Goal: Information Seeking & Learning: Learn about a topic

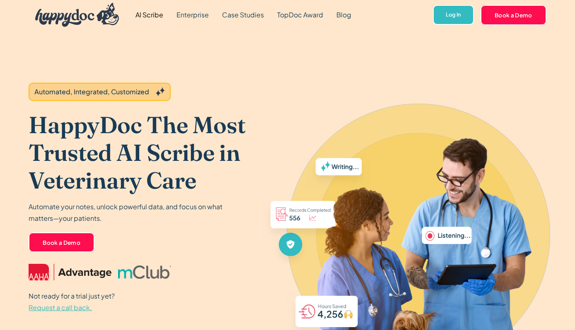
click at [157, 19] on link "AI Scribe" at bounding box center [149, 15] width 41 height 30
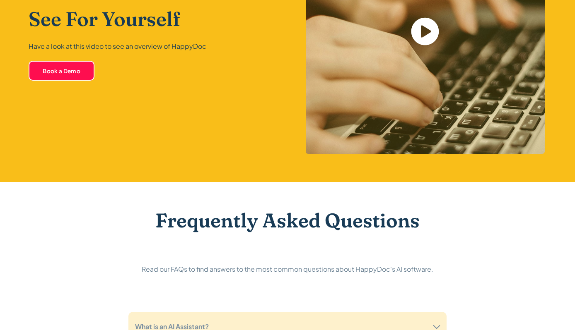
scroll to position [1939, 0]
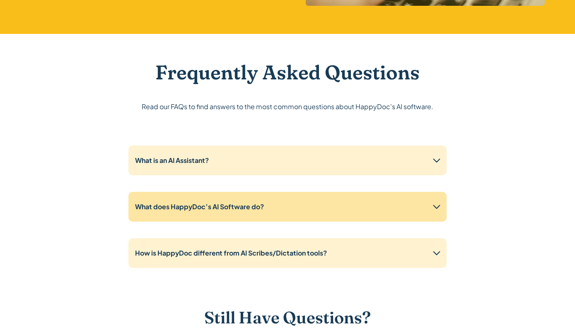
click at [223, 202] on strong "What does HappyDoc’s AI Software do?" at bounding box center [199, 206] width 129 height 9
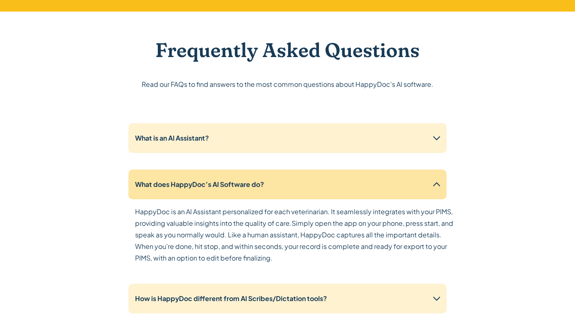
scroll to position [2005, 0]
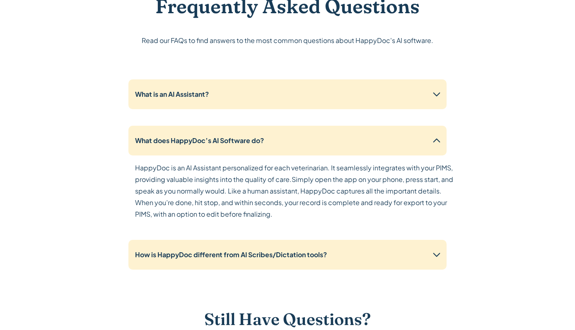
click at [268, 224] on div "What is an AI Assistant? An AI Assistant is like having a virtual assistant ded…" at bounding box center [287, 178] width 318 height 197
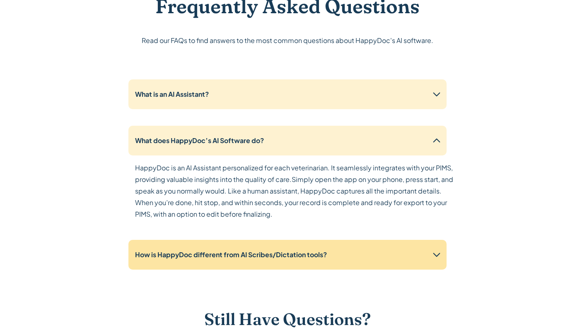
click at [277, 240] on div "How is HappyDoc different from AI Scribes/Dictation tools?" at bounding box center [287, 255] width 318 height 30
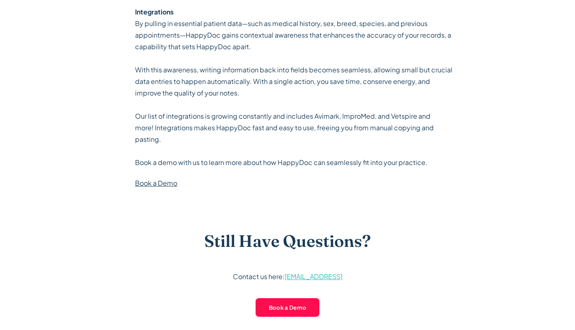
scroll to position [2474, 0]
